Goal: Entertainment & Leisure: Consume media (video, audio)

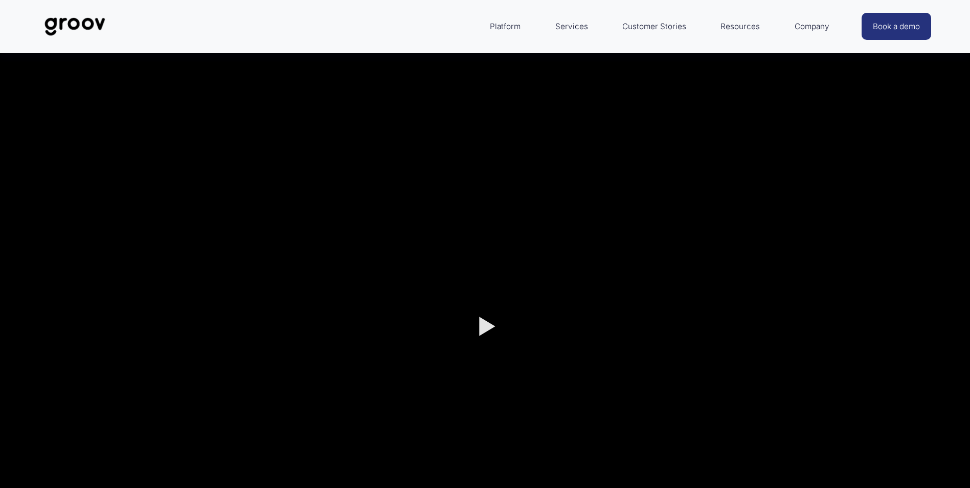
click at [493, 323] on button "Play" at bounding box center [485, 326] width 61 height 61
click at [497, 324] on div "Play 08:49 47:19 Unmute Mute Settings Speed Normal Speed Go back to previous me…" at bounding box center [485, 326] width 970 height 546
click at [499, 329] on button "Play" at bounding box center [485, 326] width 61 height 61
click at [499, 329] on div at bounding box center [485, 326] width 970 height 546
type input "18.69"
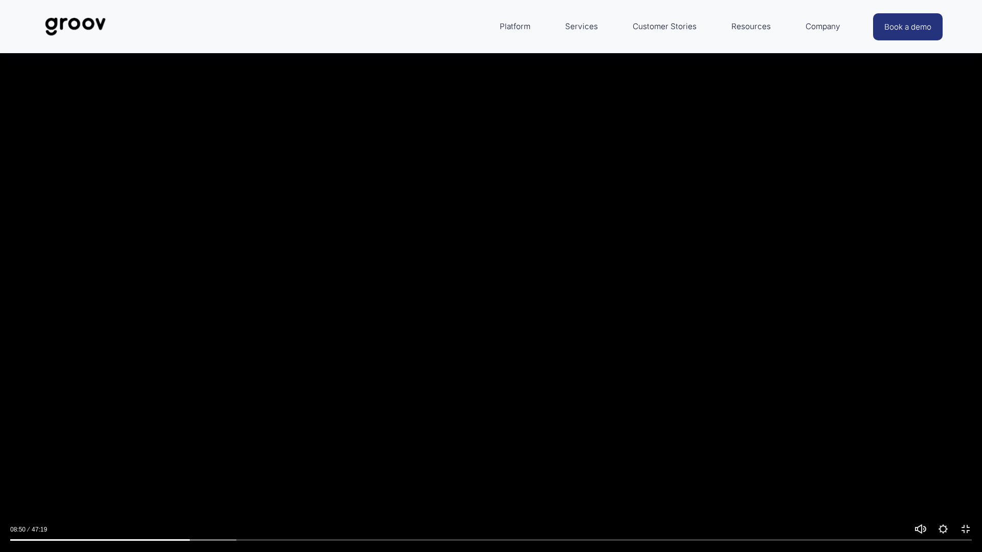
click at [921, 487] on button "Unmute Mute" at bounding box center [921, 529] width 12 height 12
type input "0.05"
click at [921, 487] on input "Volume" at bounding box center [920, 499] width 14 height 44
click at [501, 286] on button "Play" at bounding box center [490, 276] width 61 height 61
click at [501, 286] on div at bounding box center [491, 276] width 982 height 552
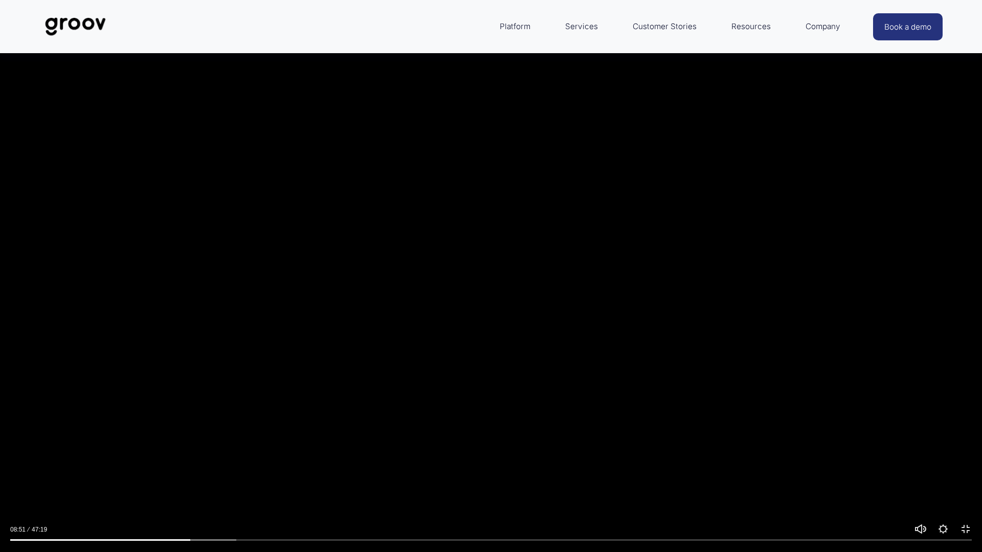
click at [501, 286] on button "Play" at bounding box center [490, 276] width 61 height 61
type input "18.83"
type input "0.35"
type input "18.85"
drag, startPoint x: 918, startPoint y: 508, endPoint x: 917, endPoint y: 499, distance: 8.8
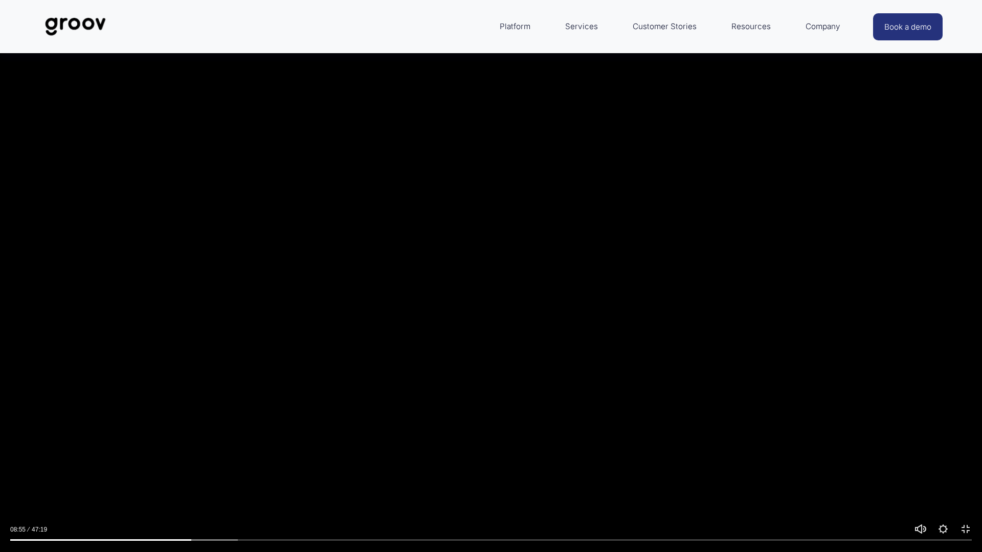
type input "0.35"
click at [917, 487] on input "Volume" at bounding box center [920, 499] width 14 height 44
click at [457, 487] on input "Seek" at bounding box center [491, 540] width 962 height 7
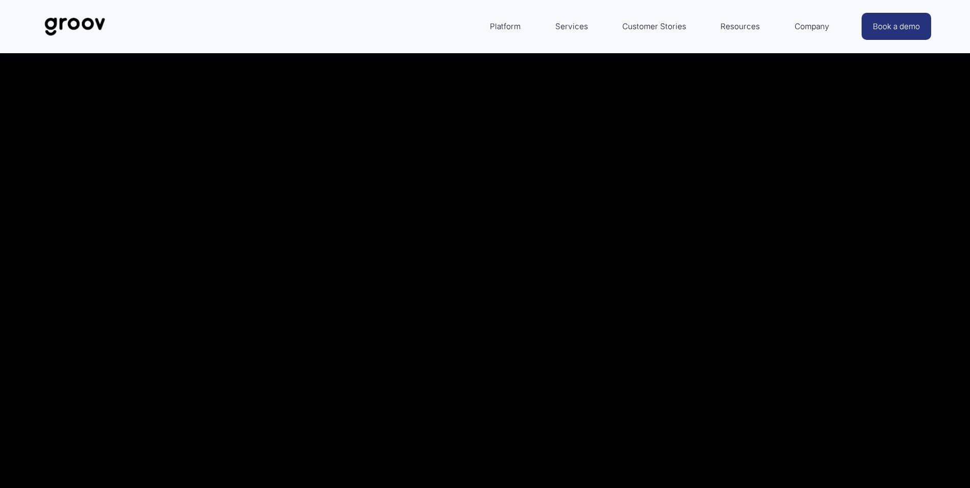
click at [78, 24] on img at bounding box center [75, 27] width 72 height 34
type input "46.81"
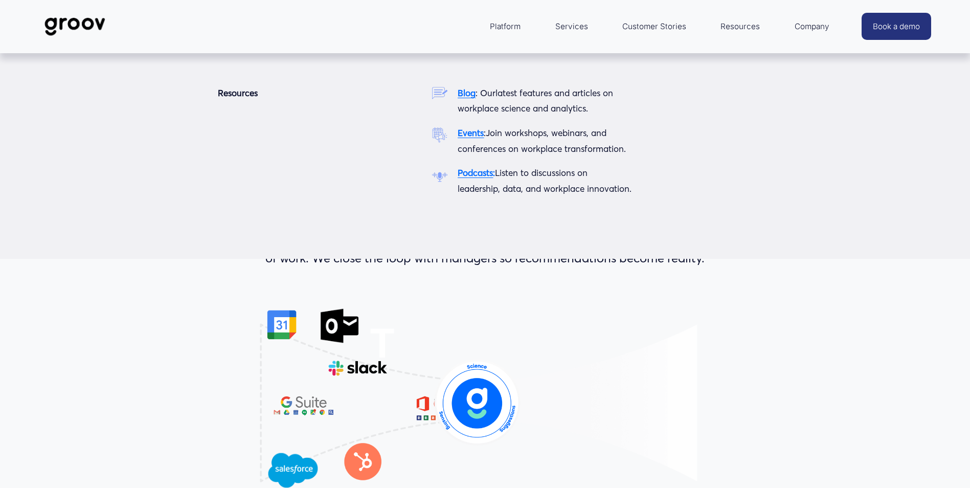
click at [739, 27] on span "Resources" at bounding box center [740, 26] width 39 height 14
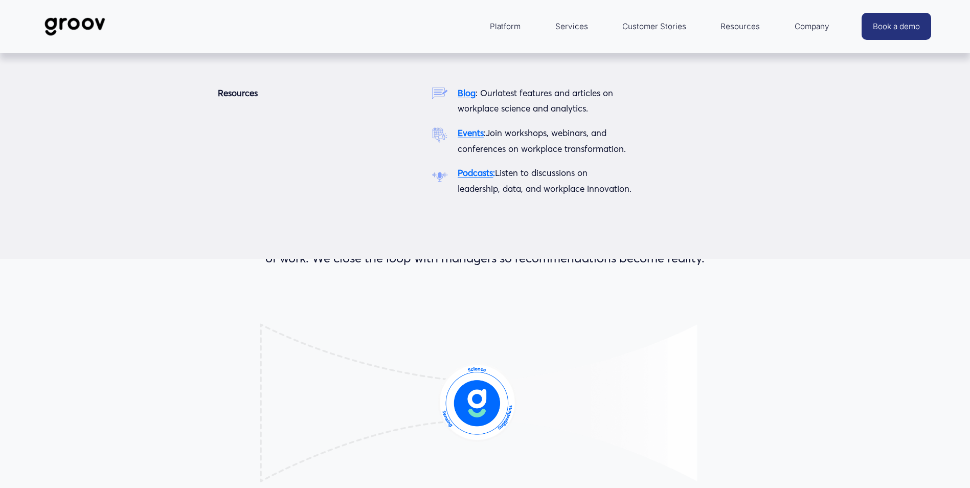
click at [739, 27] on span "Resources" at bounding box center [740, 26] width 39 height 14
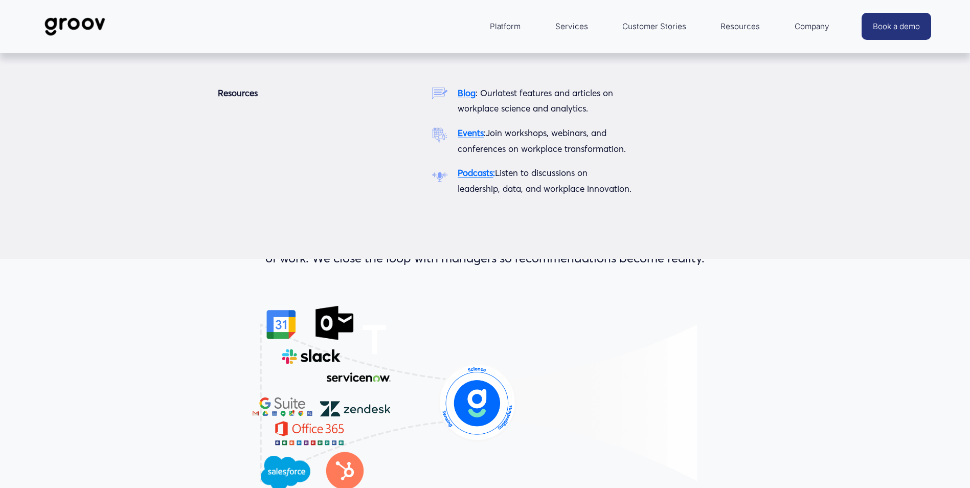
click at [481, 175] on strong "Podcasts" at bounding box center [475, 172] width 35 height 11
